Goal: Transaction & Acquisition: Purchase product/service

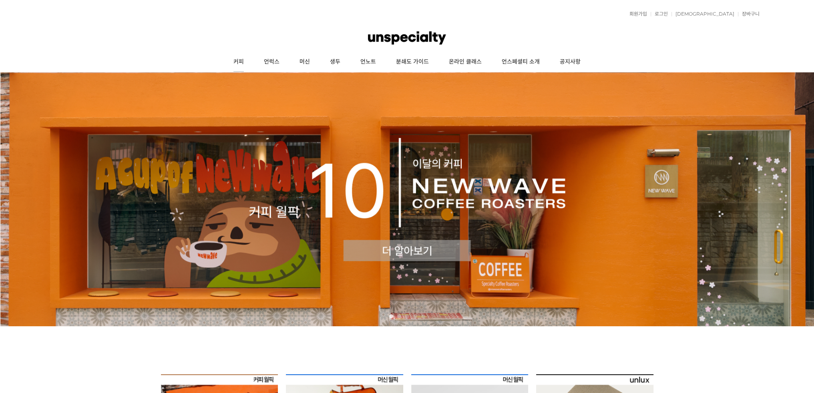
click at [236, 67] on link "커피" at bounding box center [238, 62] width 30 height 20
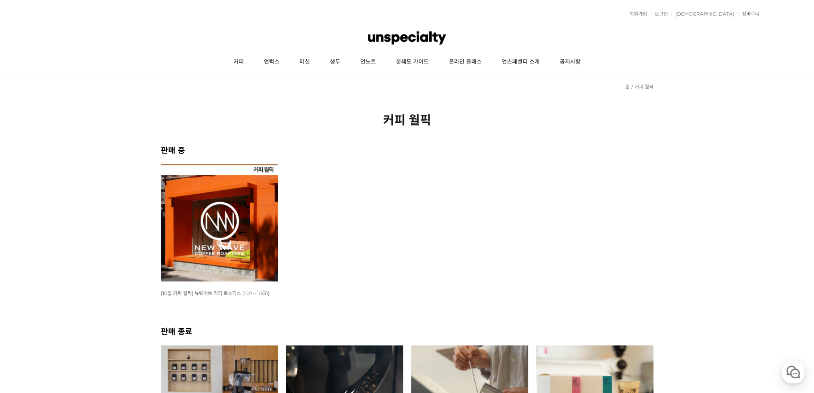
click at [231, 233] on img at bounding box center [219, 223] width 117 height 117
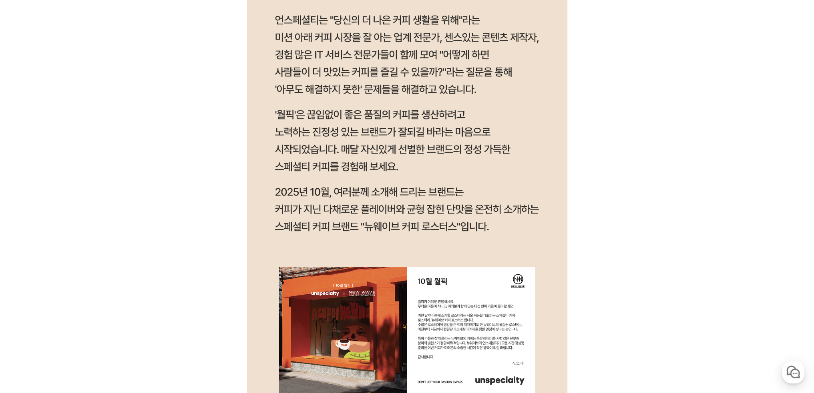
drag, startPoint x: 223, startPoint y: 268, endPoint x: 224, endPoint y: 277, distance: 8.5
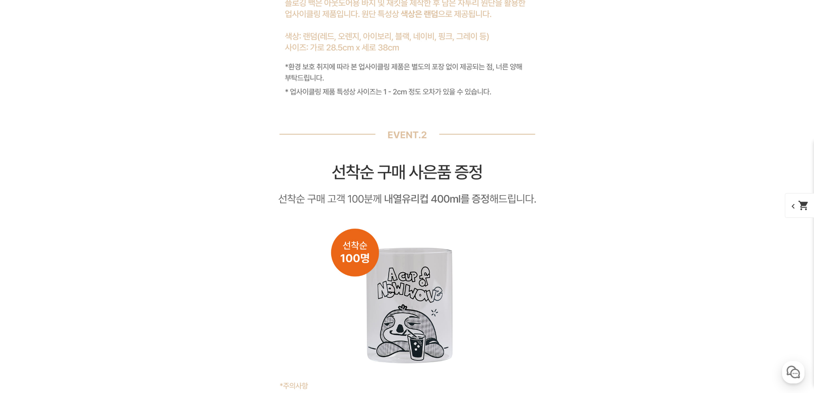
scroll to position [5237, 0]
